Goal: Task Accomplishment & Management: Manage account settings

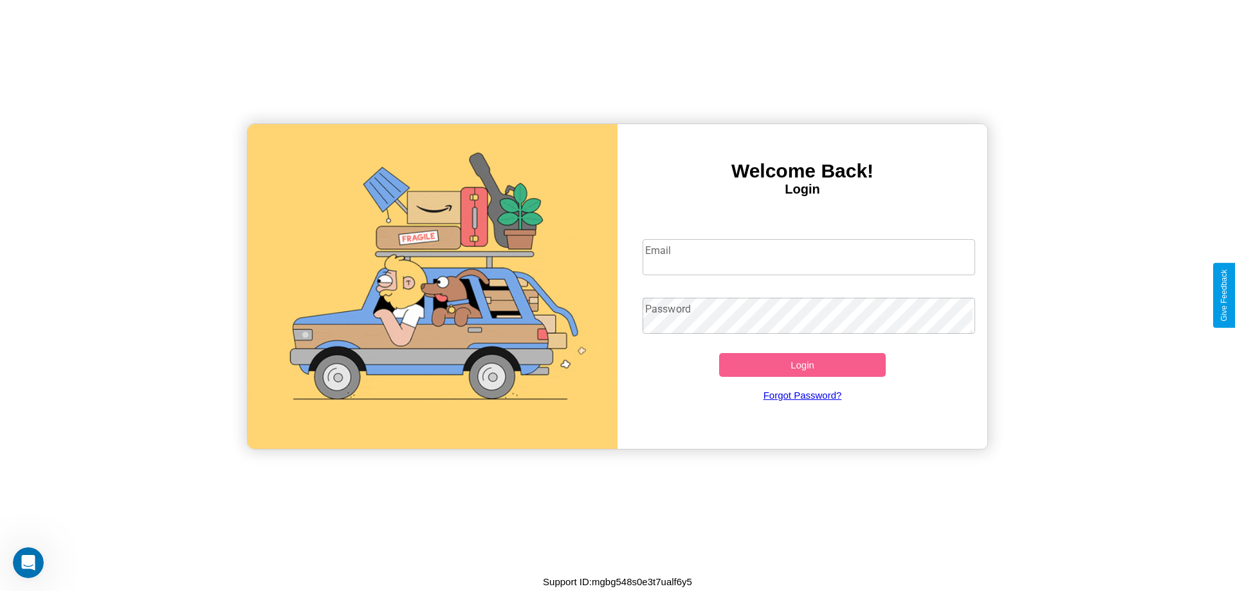
click at [808, 257] on input "Email" at bounding box center [808, 257] width 333 height 36
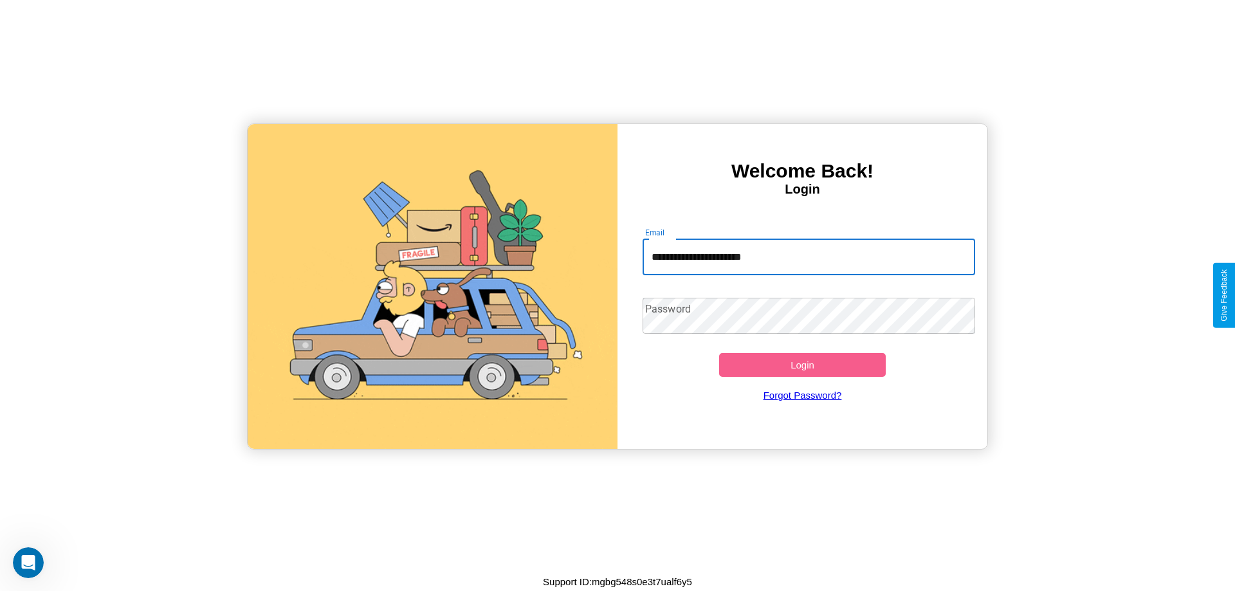
type input "**********"
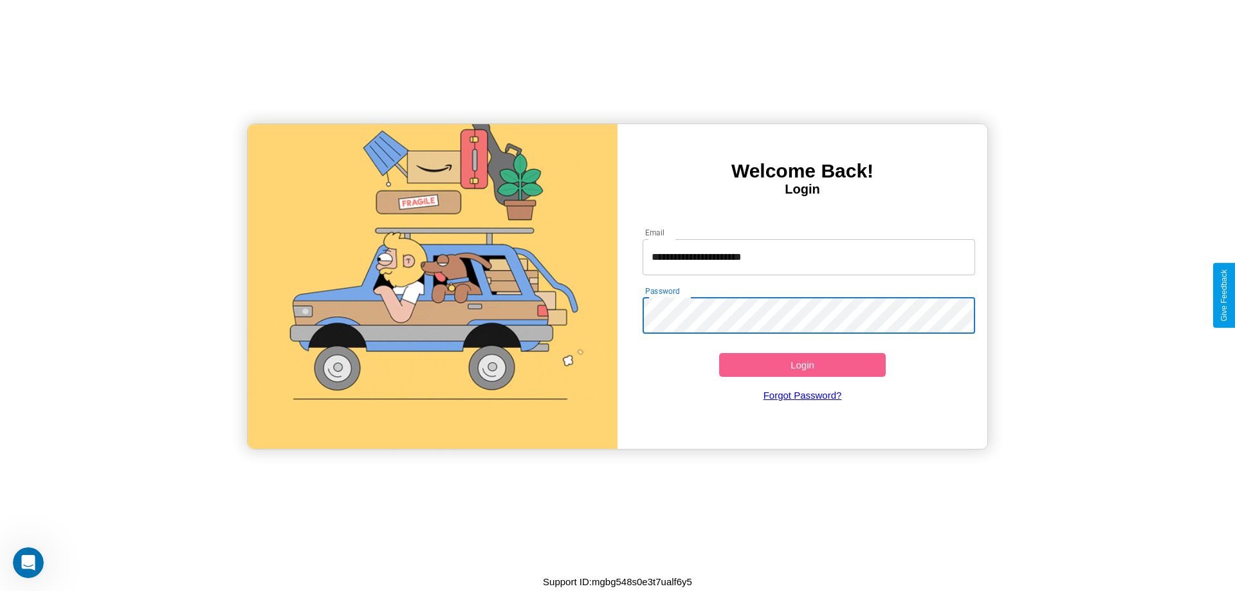
click at [802, 365] on button "Login" at bounding box center [802, 365] width 167 height 24
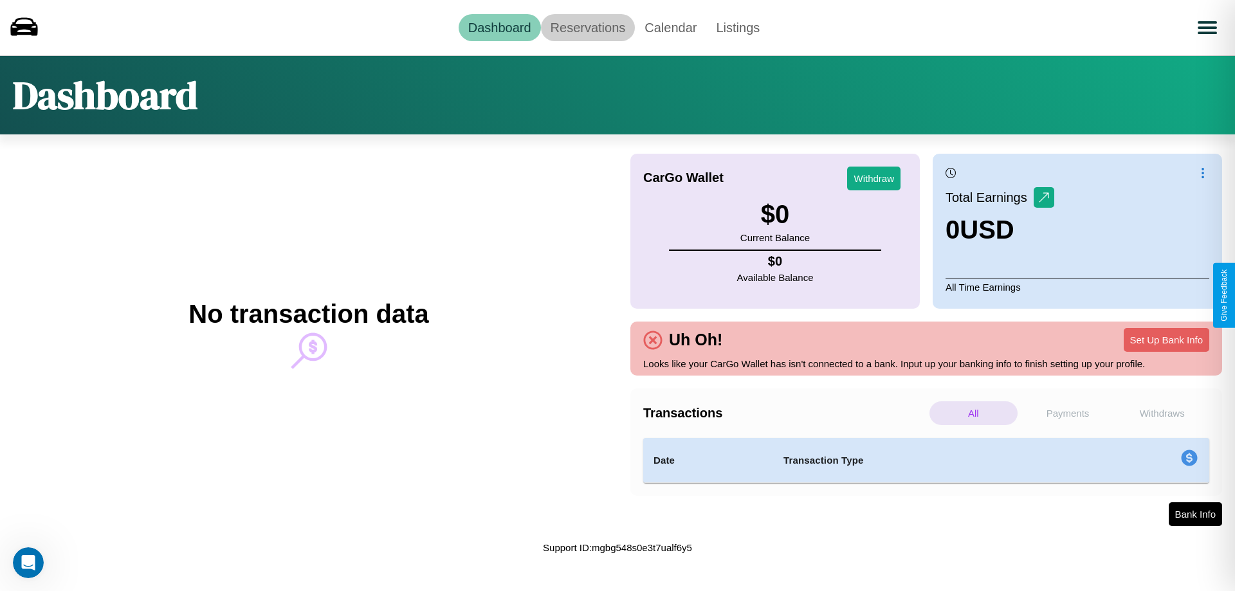
click at [587, 27] on link "Reservations" at bounding box center [588, 27] width 95 height 27
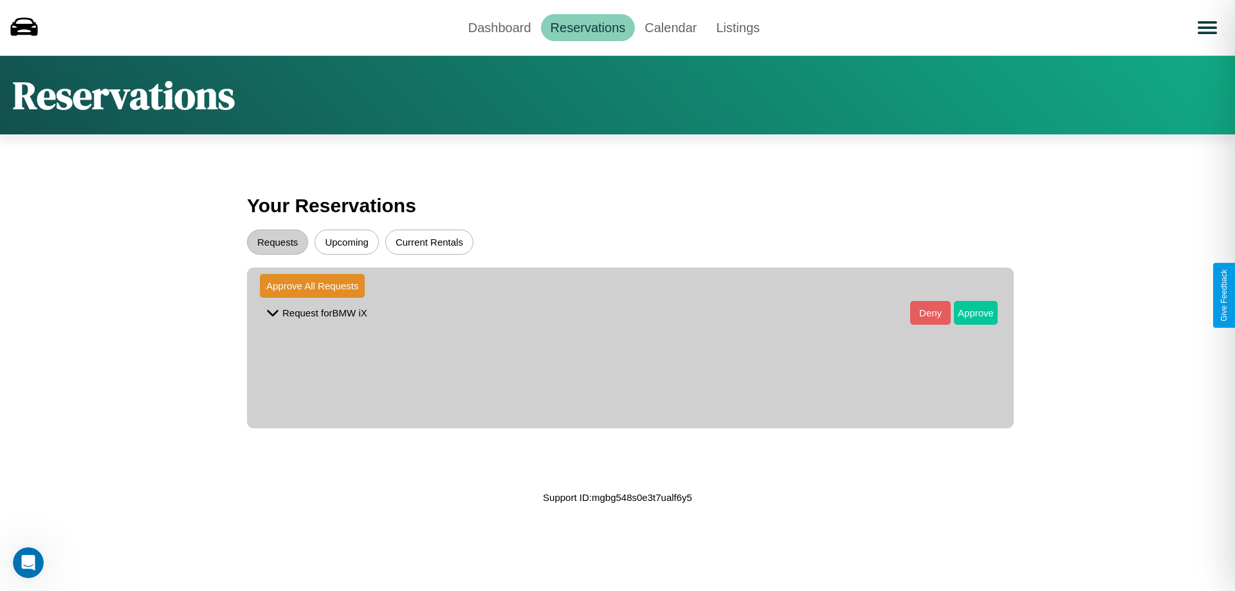
click at [966, 313] on button "Approve" at bounding box center [976, 313] width 44 height 24
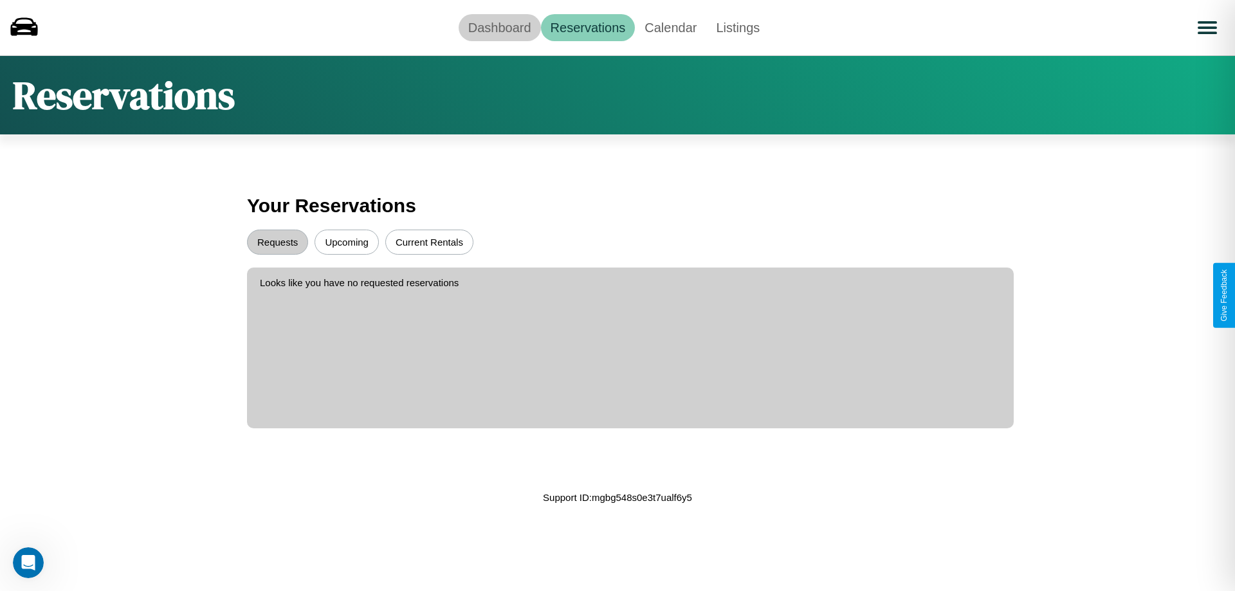
click at [499, 27] on link "Dashboard" at bounding box center [499, 27] width 82 height 27
